Goal: Find specific page/section: Find specific page/section

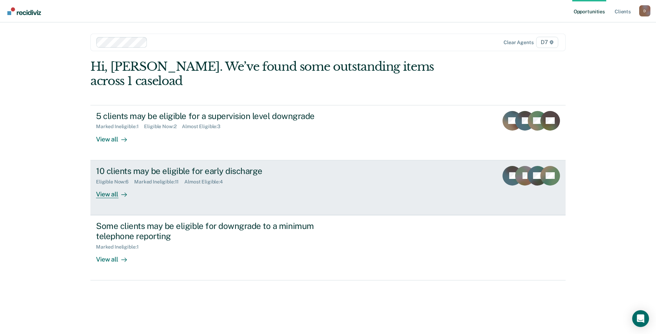
click at [113, 185] on div "View all" at bounding box center [115, 192] width 39 height 14
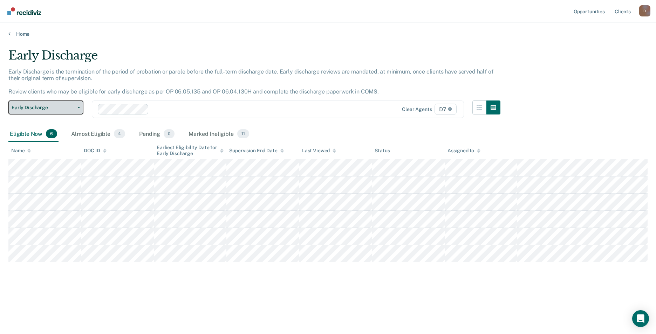
click at [56, 106] on span "Early Discharge" at bounding box center [43, 108] width 63 height 6
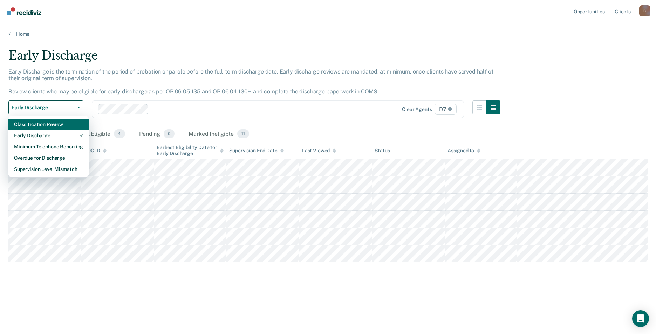
click at [54, 129] on div "Classification Review" at bounding box center [48, 124] width 69 height 11
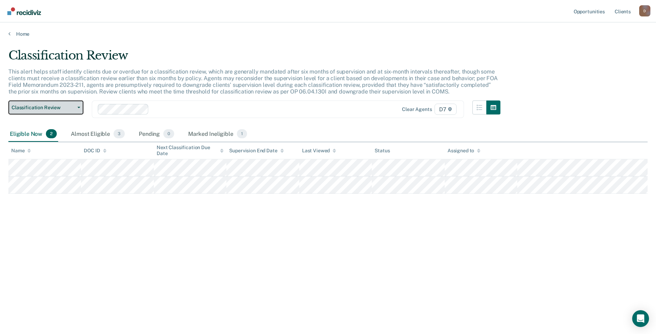
click at [63, 105] on span "Classification Review" at bounding box center [43, 108] width 63 height 6
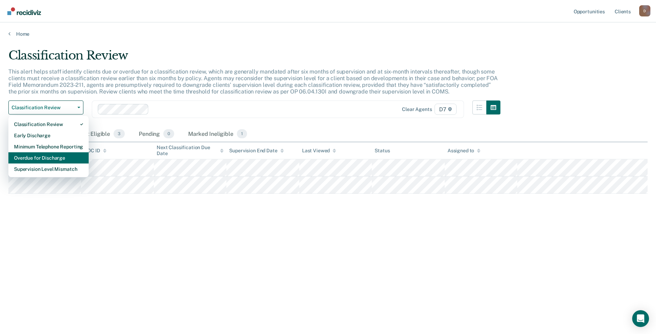
click at [52, 156] on div "Overdue for Discharge" at bounding box center [48, 158] width 69 height 11
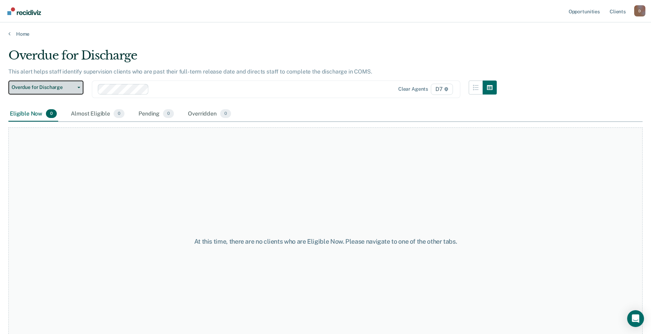
click at [49, 84] on button "Overdue for Discharge" at bounding box center [45, 88] width 75 height 14
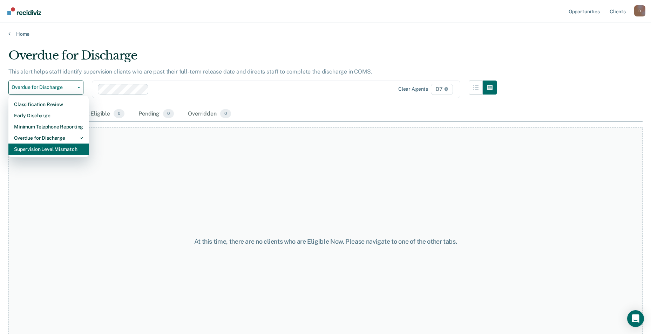
click at [34, 149] on div "Supervision Level Mismatch" at bounding box center [48, 149] width 69 height 11
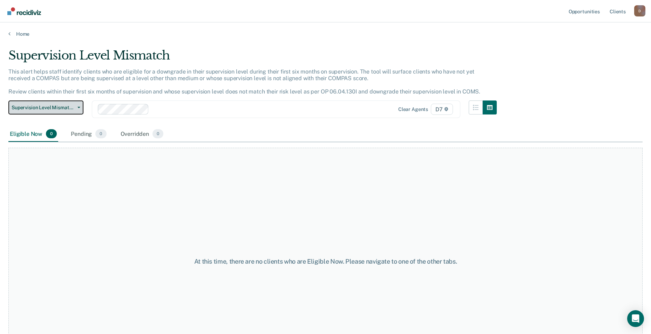
click at [50, 106] on span "Supervision Level Mismatch" at bounding box center [43, 108] width 63 height 6
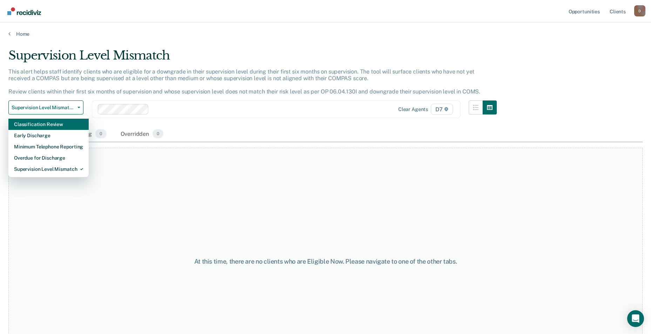
click at [46, 124] on div "Classification Review" at bounding box center [48, 124] width 69 height 11
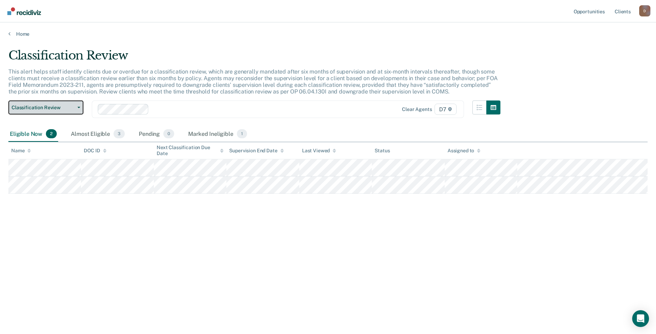
click at [50, 104] on button "Classification Review" at bounding box center [45, 108] width 75 height 14
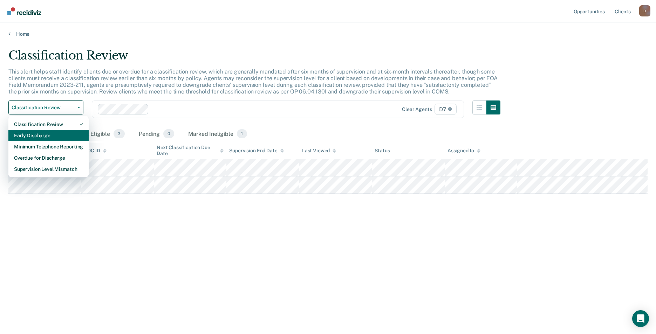
click at [39, 135] on div "Early Discharge" at bounding box center [48, 135] width 69 height 11
